Goal: Check status: Check status

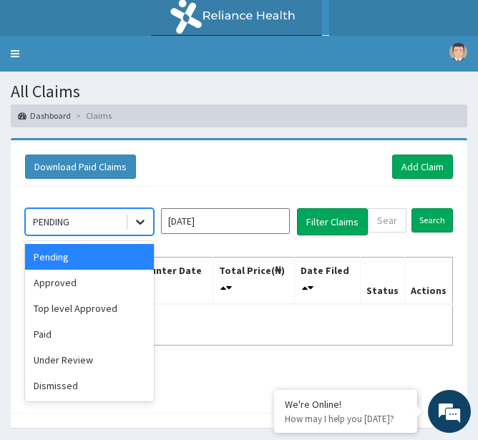
click at [130, 224] on div at bounding box center [140, 222] width 26 height 26
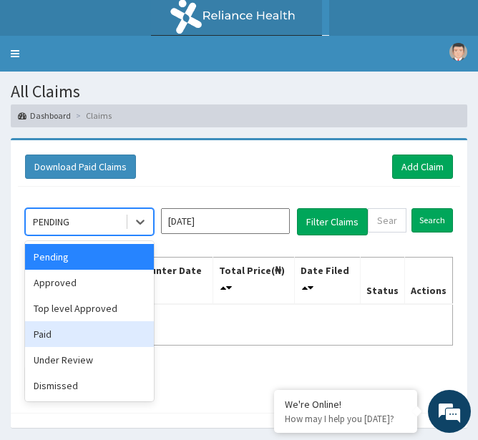
click at [47, 342] on div "Paid" at bounding box center [89, 334] width 129 height 26
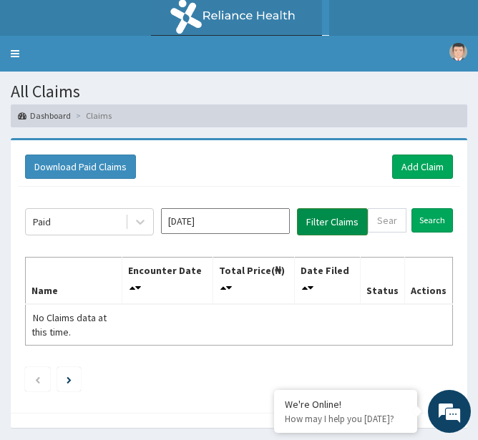
click at [343, 225] on button "Filter Claims" at bounding box center [332, 221] width 71 height 27
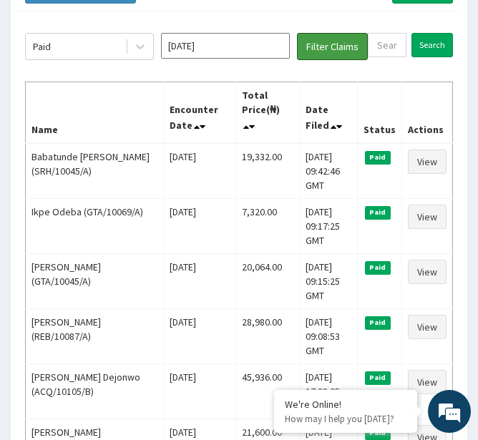
scroll to position [176, 0]
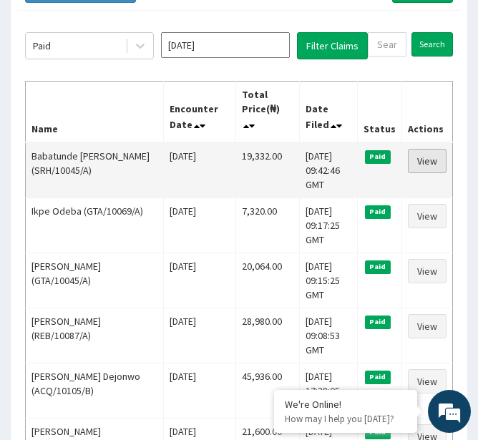
click at [427, 153] on link "View" at bounding box center [427, 161] width 39 height 24
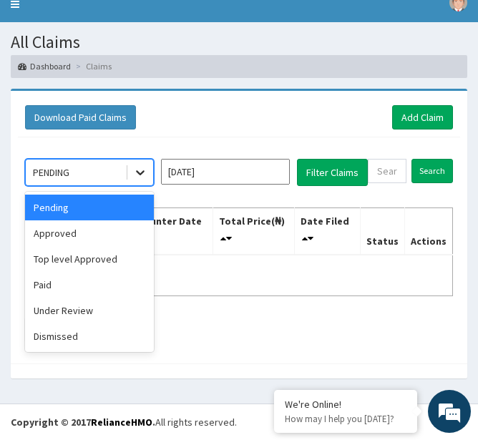
click at [139, 170] on icon at bounding box center [140, 172] width 14 height 14
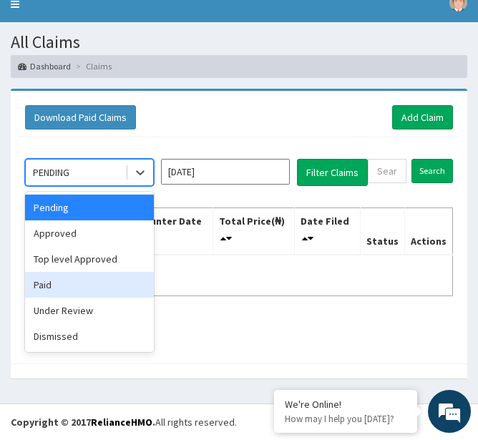
click at [92, 285] on div "Paid" at bounding box center [89, 285] width 129 height 26
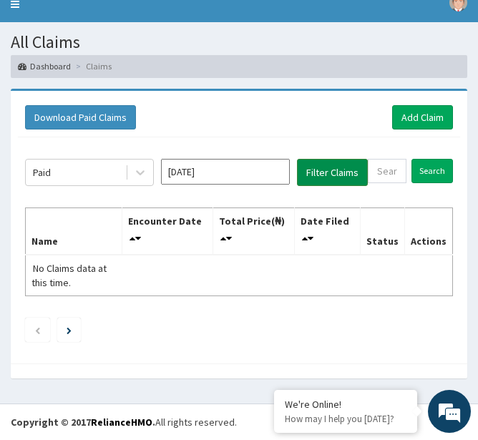
click at [336, 169] on button "Filter Claims" at bounding box center [332, 172] width 71 height 27
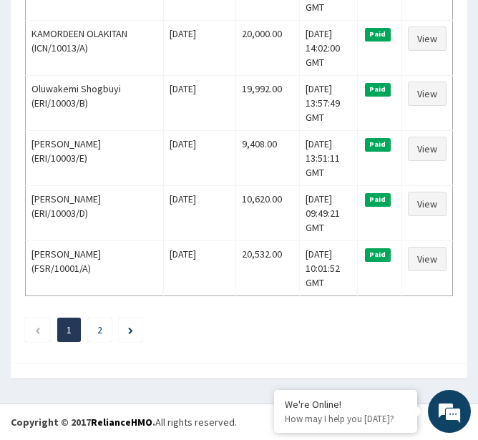
scroll to position [2777, 0]
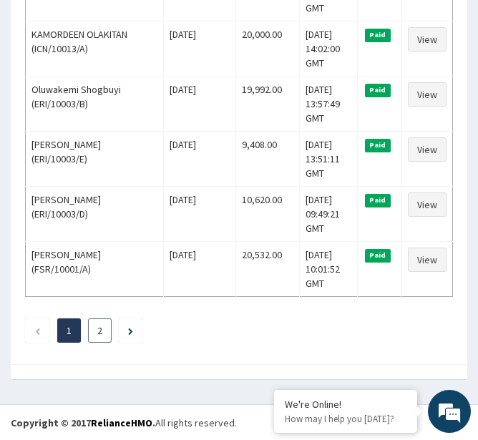
click at [97, 333] on li "2" at bounding box center [100, 330] width 24 height 24
click at [93, 340] on li "2" at bounding box center [100, 330] width 24 height 24
click at [60, 329] on li "1" at bounding box center [69, 330] width 24 height 24
click at [131, 332] on icon "Next page" at bounding box center [130, 331] width 5 height 7
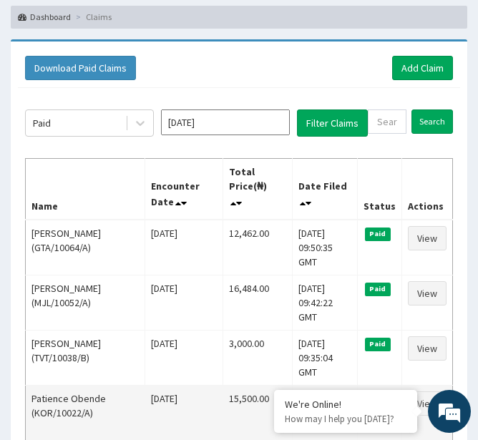
scroll to position [0, 0]
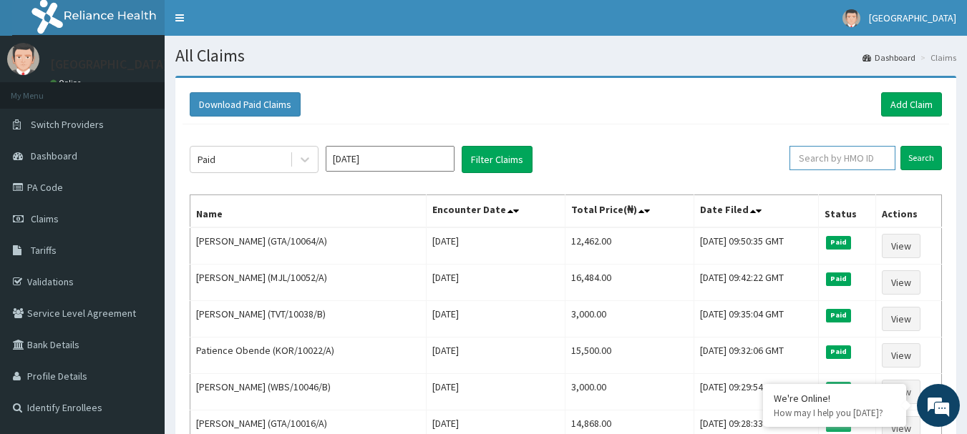
click at [488, 147] on input "text" at bounding box center [842, 158] width 106 height 24
paste input "RPO/10006/F"
type input "RPO/10006/F"
click at [488, 158] on input "Search" at bounding box center [921, 158] width 42 height 24
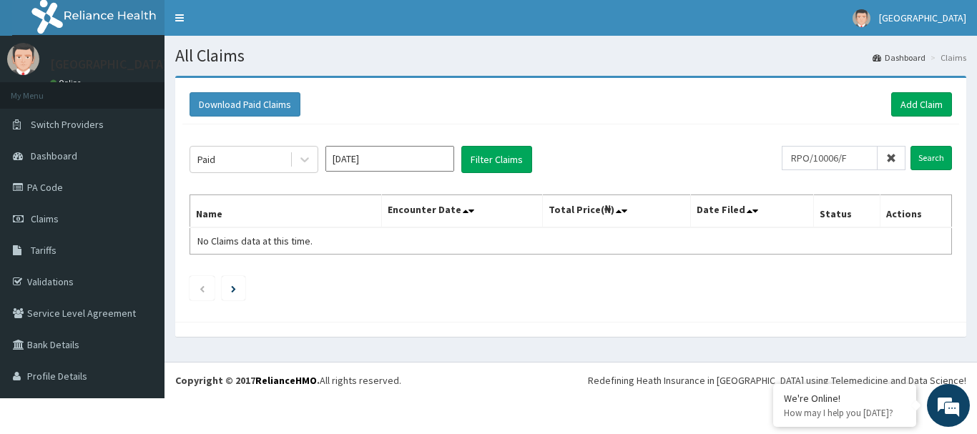
click at [488, 160] on span at bounding box center [892, 158] width 28 height 24
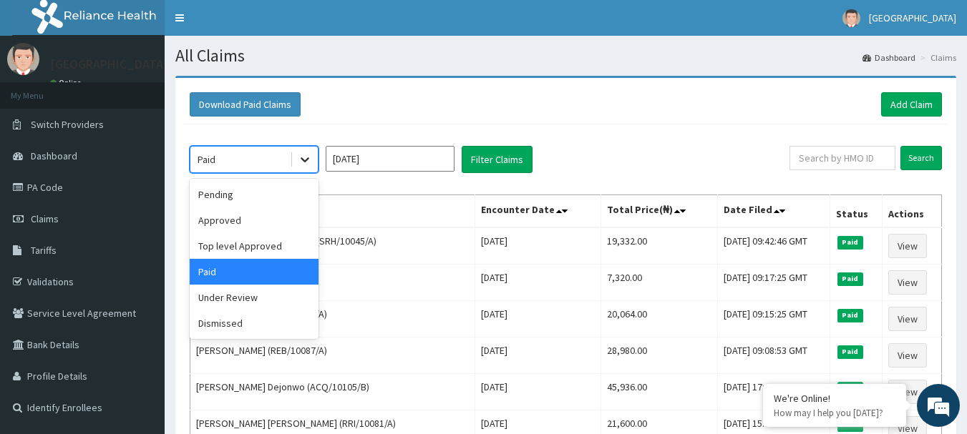
click at [307, 156] on icon at bounding box center [305, 159] width 14 height 14
click at [244, 190] on div "Pending" at bounding box center [254, 195] width 129 height 26
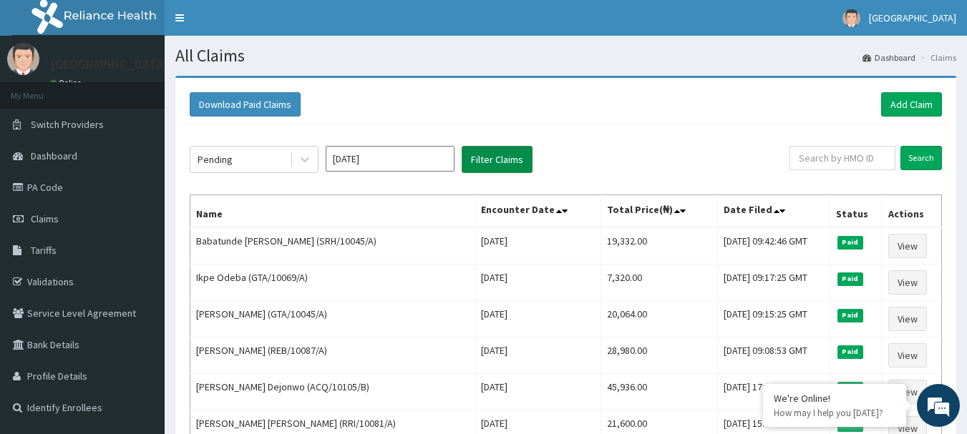
click at [476, 157] on button "Filter Claims" at bounding box center [497, 159] width 71 height 27
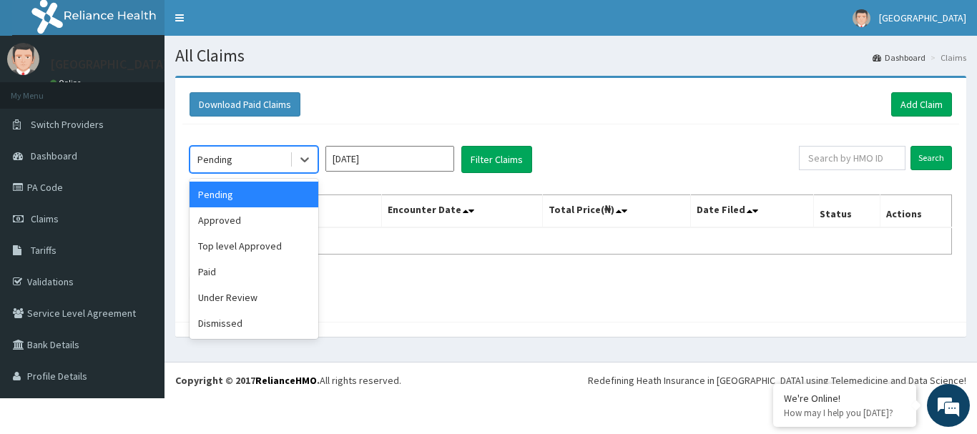
click at [258, 156] on div "Pending" at bounding box center [239, 159] width 99 height 23
click at [255, 297] on div "Under Review" at bounding box center [254, 298] width 129 height 26
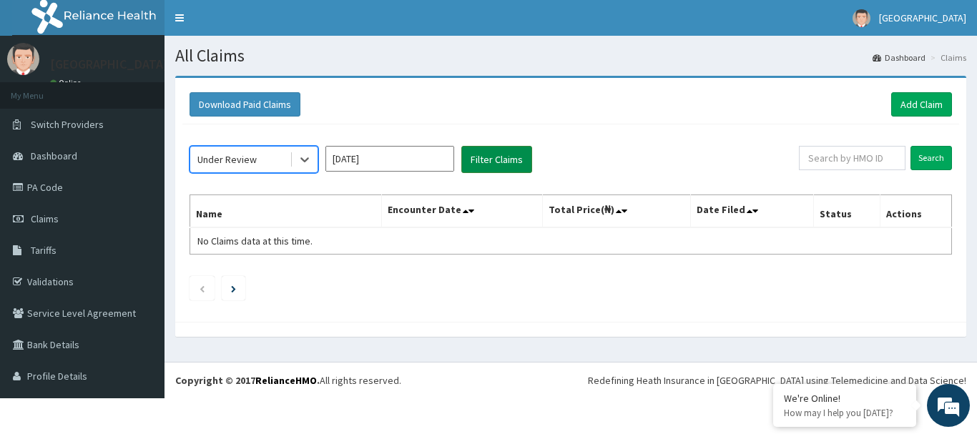
click at [472, 164] on button "Filter Claims" at bounding box center [497, 159] width 71 height 27
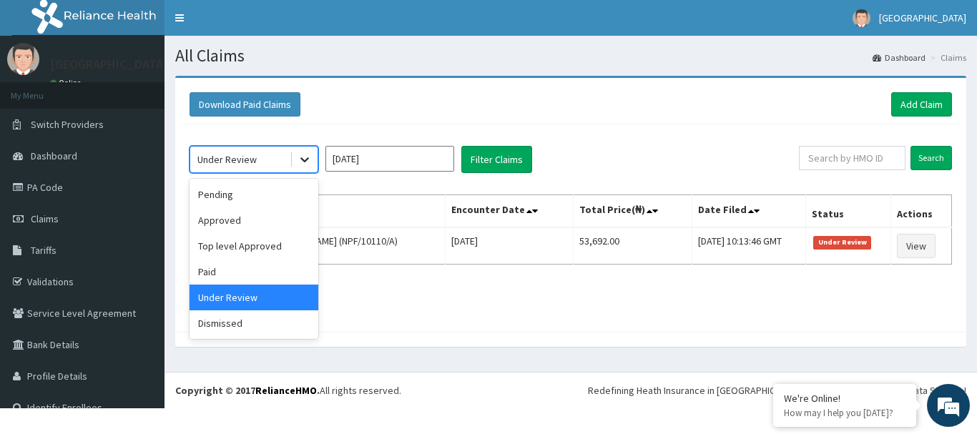
click at [293, 165] on div at bounding box center [305, 160] width 26 height 26
click at [234, 311] on div "Dismissed" at bounding box center [254, 324] width 129 height 26
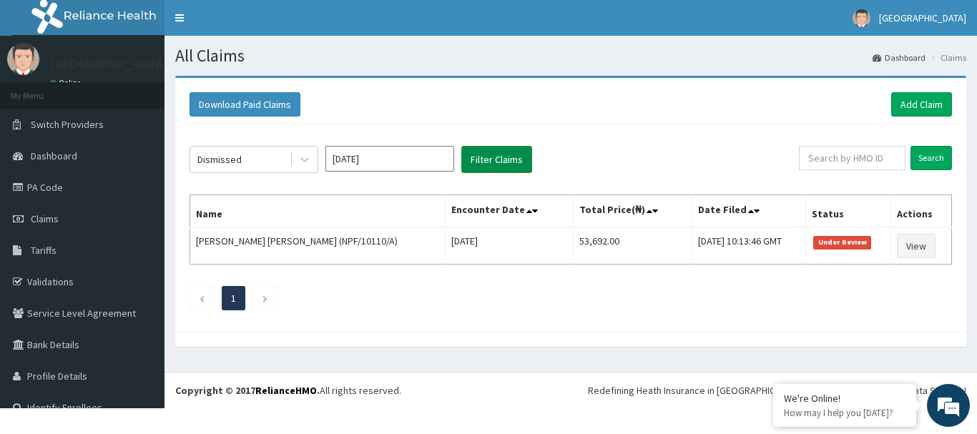
click at [486, 162] on button "Filter Claims" at bounding box center [497, 159] width 71 height 27
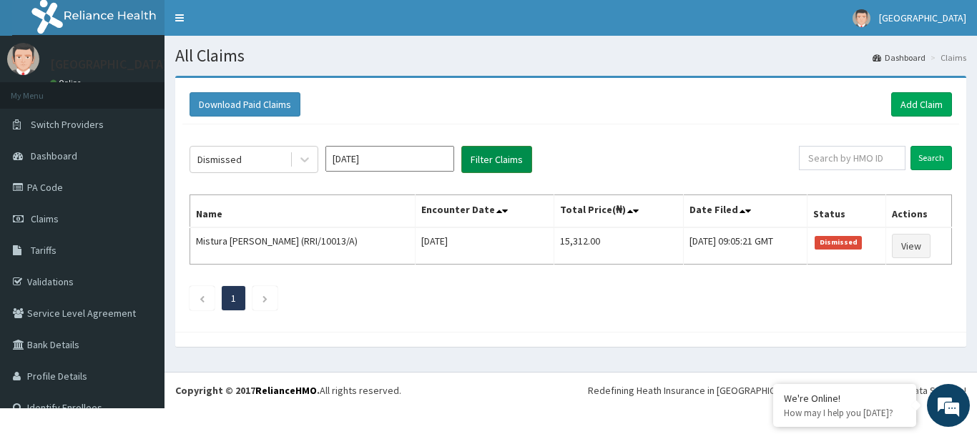
click at [486, 162] on button "Filter Claims" at bounding box center [497, 159] width 71 height 27
click at [414, 296] on ul "1" at bounding box center [571, 298] width 763 height 24
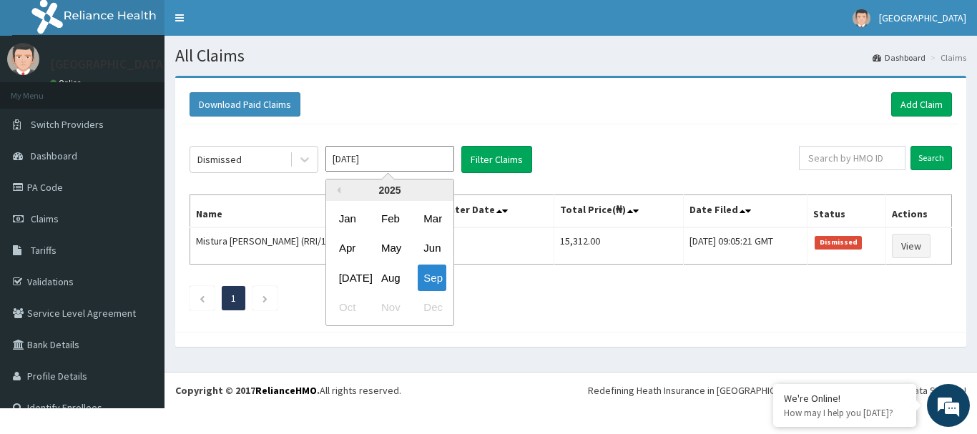
click at [424, 159] on input "[DATE]" at bounding box center [390, 159] width 129 height 26
click at [396, 274] on div "Aug" at bounding box center [390, 278] width 29 height 26
type input "Aug 2025"
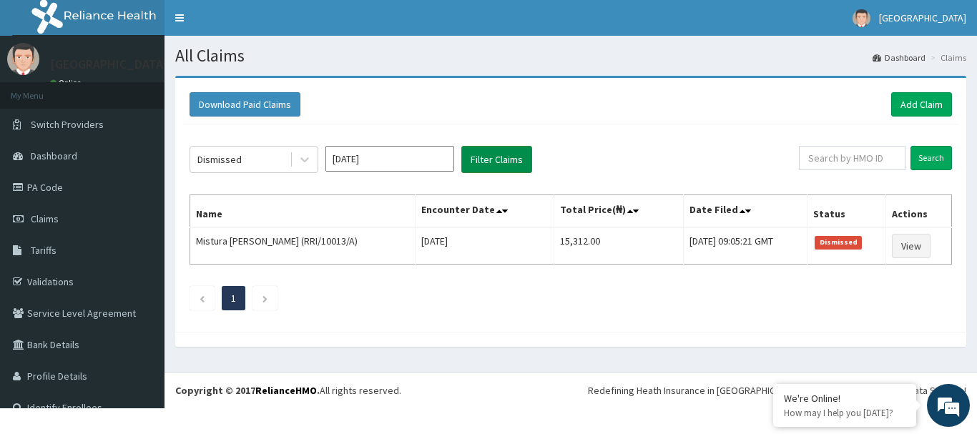
click at [488, 160] on button "Filter Claims" at bounding box center [497, 159] width 71 height 27
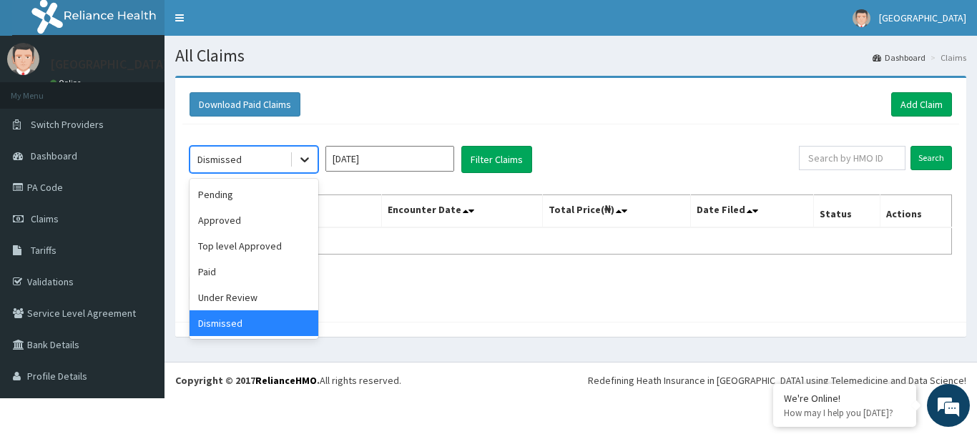
click at [311, 158] on icon at bounding box center [305, 159] width 14 height 14
click at [204, 260] on div "Paid" at bounding box center [254, 272] width 129 height 26
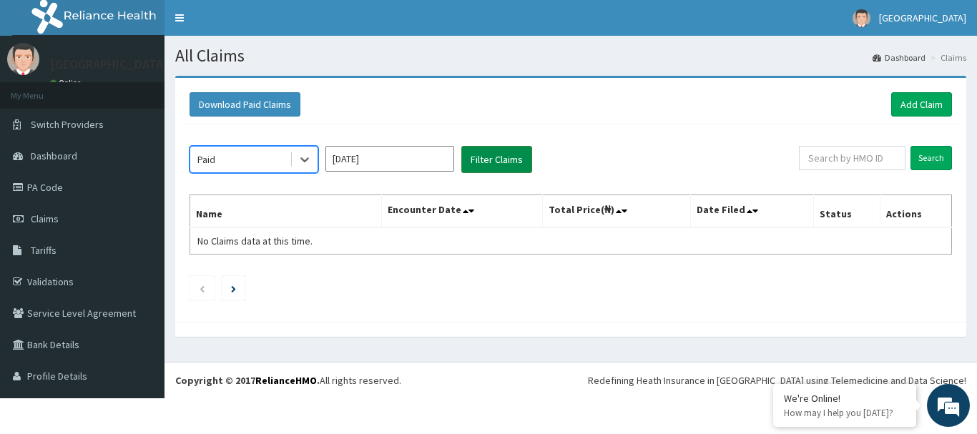
click at [488, 166] on button "Filter Claims" at bounding box center [497, 159] width 71 height 27
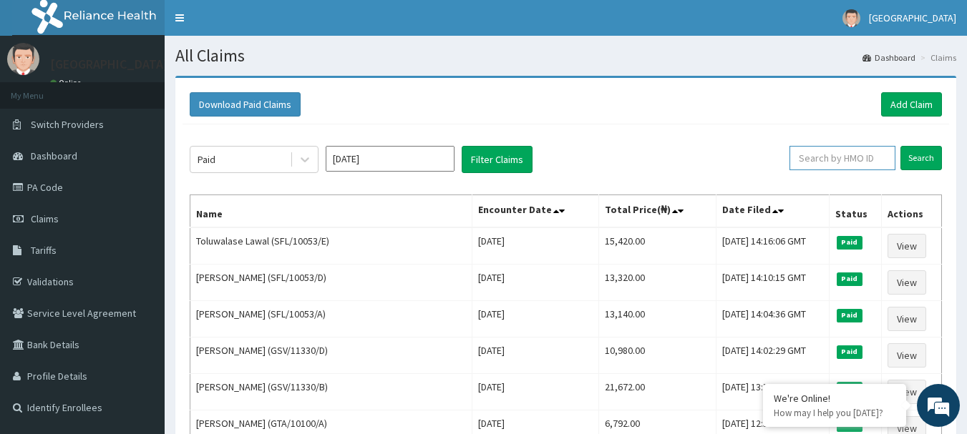
click at [488, 154] on input "text" at bounding box center [842, 158] width 106 height 24
paste input "RPO/10006/F"
type input "RPO/10006/F"
click at [488, 162] on input "Search" at bounding box center [921, 158] width 42 height 24
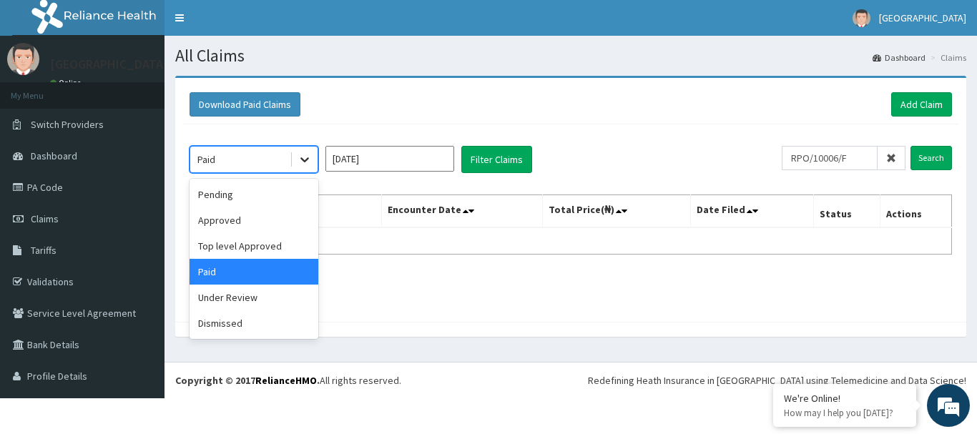
click at [297, 157] on div at bounding box center [305, 160] width 26 height 26
click at [257, 186] on div "Pending" at bounding box center [254, 195] width 129 height 26
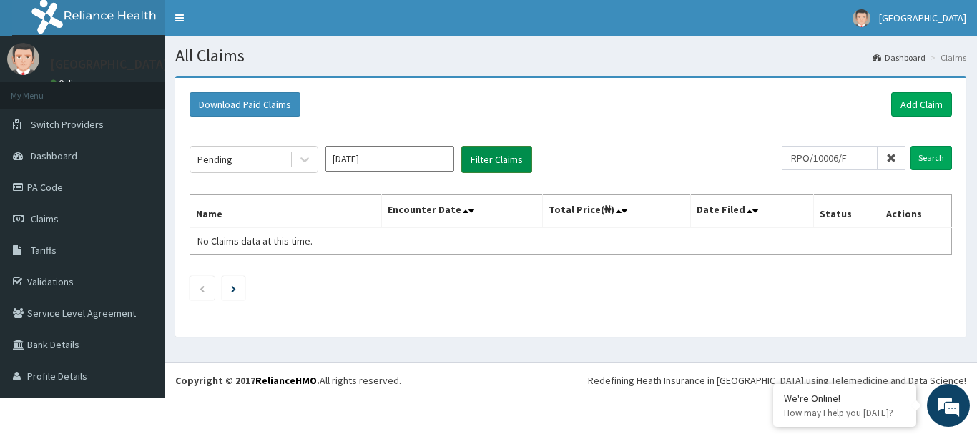
click at [488, 167] on button "Filter Claims" at bounding box center [497, 159] width 71 height 27
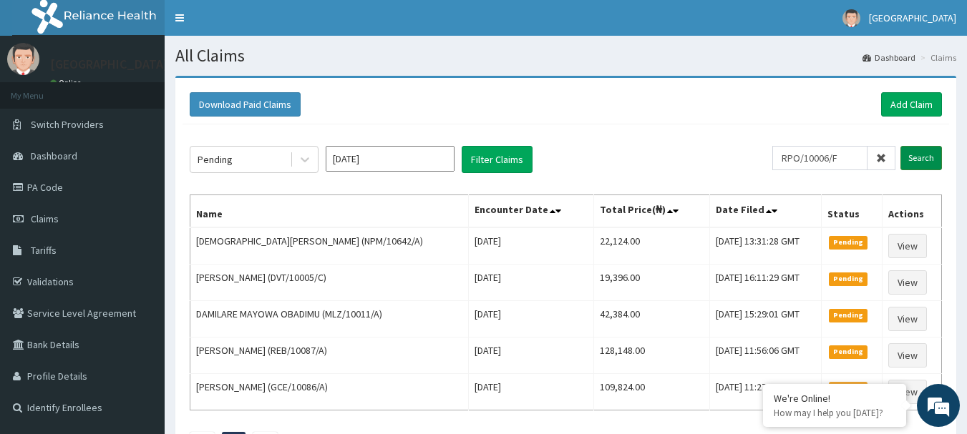
click at [488, 167] on input "Search" at bounding box center [921, 158] width 42 height 24
